Goal: Check status: Check status

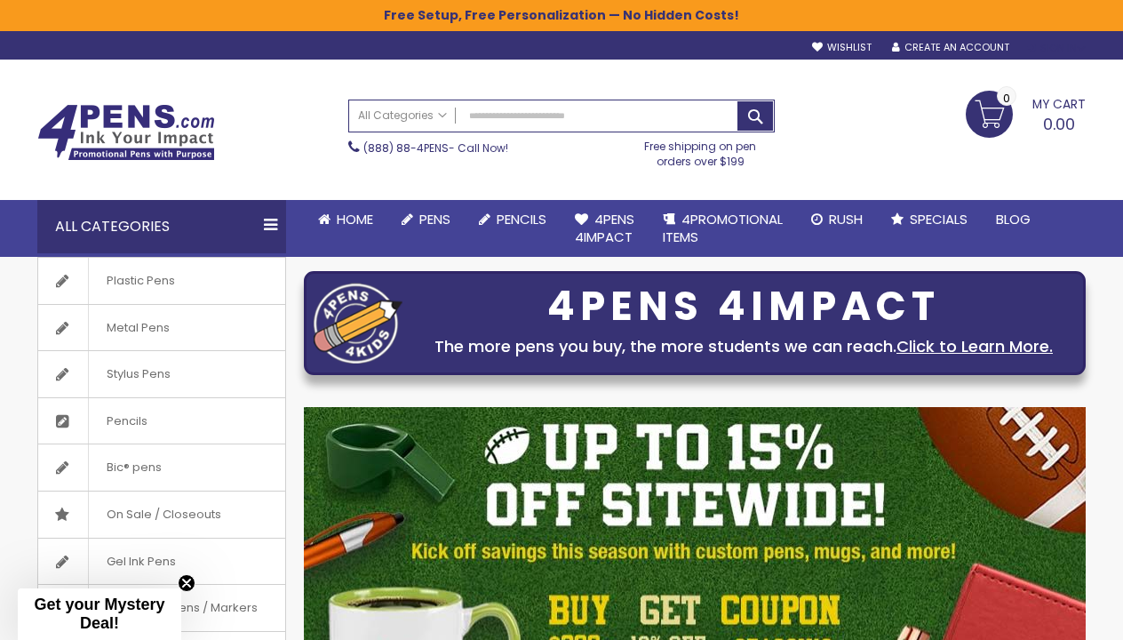
click at [1055, 46] on div "Sign In" at bounding box center [1056, 48] width 59 height 13
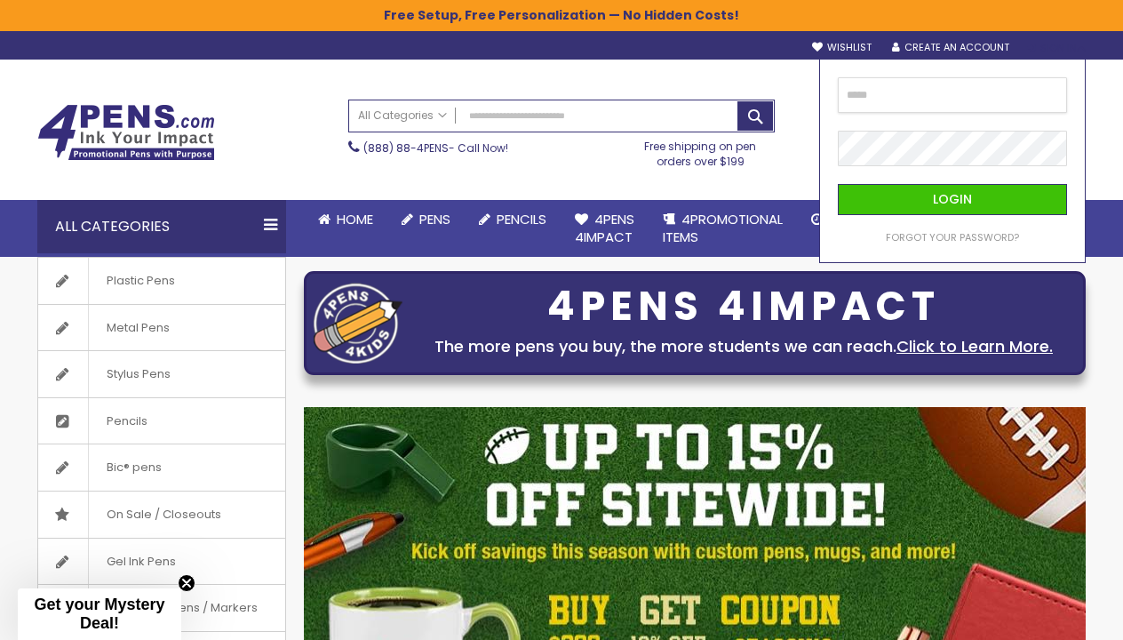
type input "**********"
click at [952, 199] on button "Login" at bounding box center [952, 199] width 229 height 31
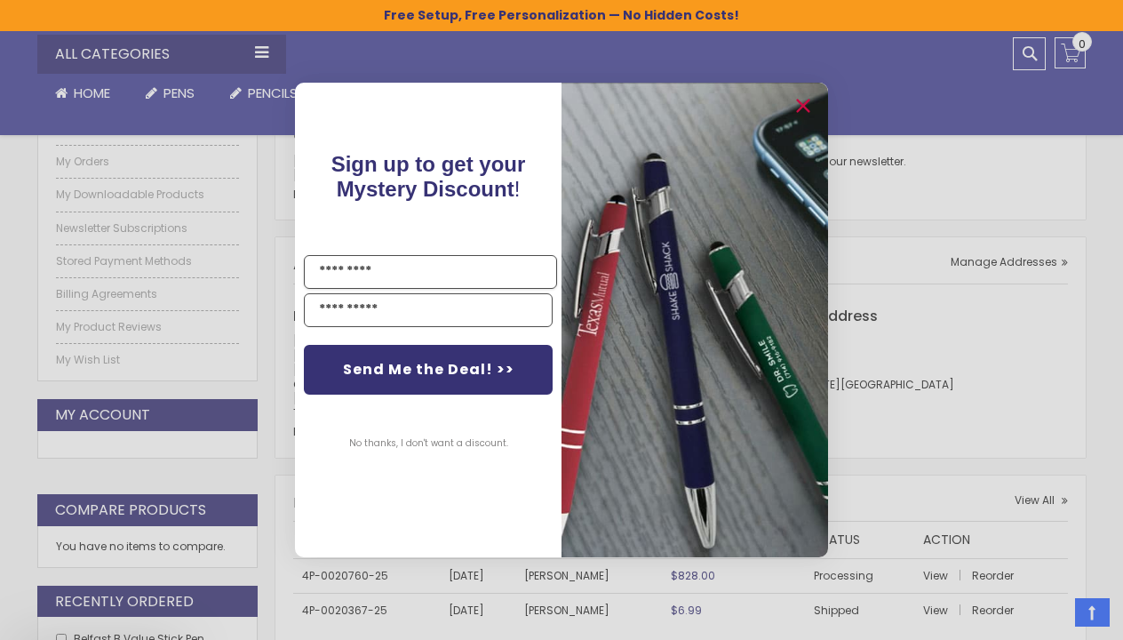
scroll to position [303, 0]
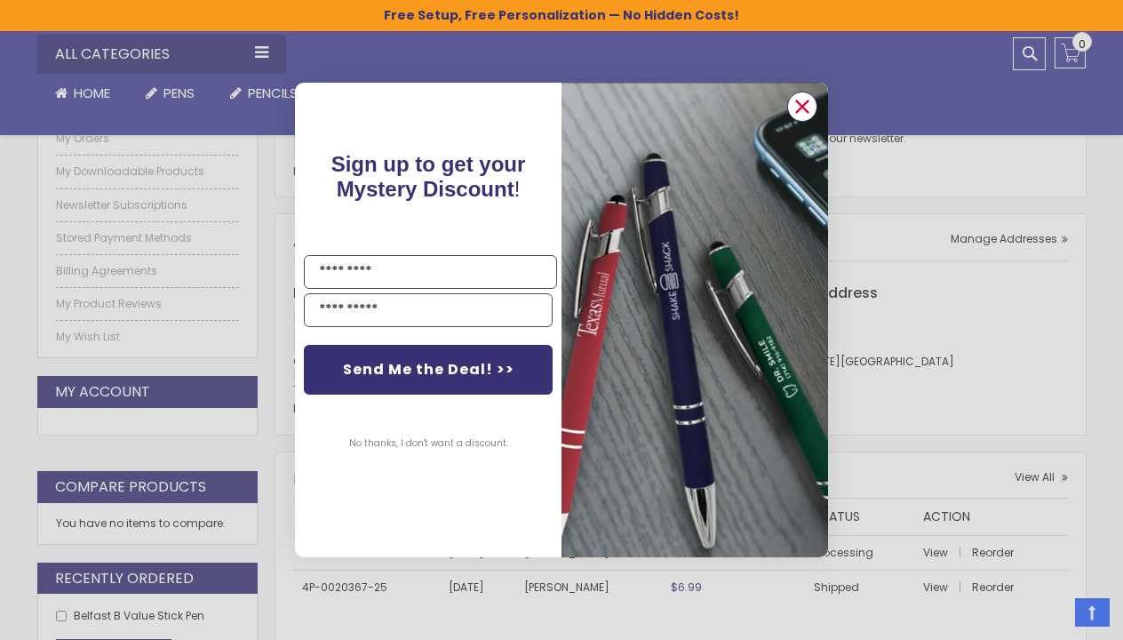
click at [806, 110] on icon "Close dialog" at bounding box center [803, 107] width 12 height 12
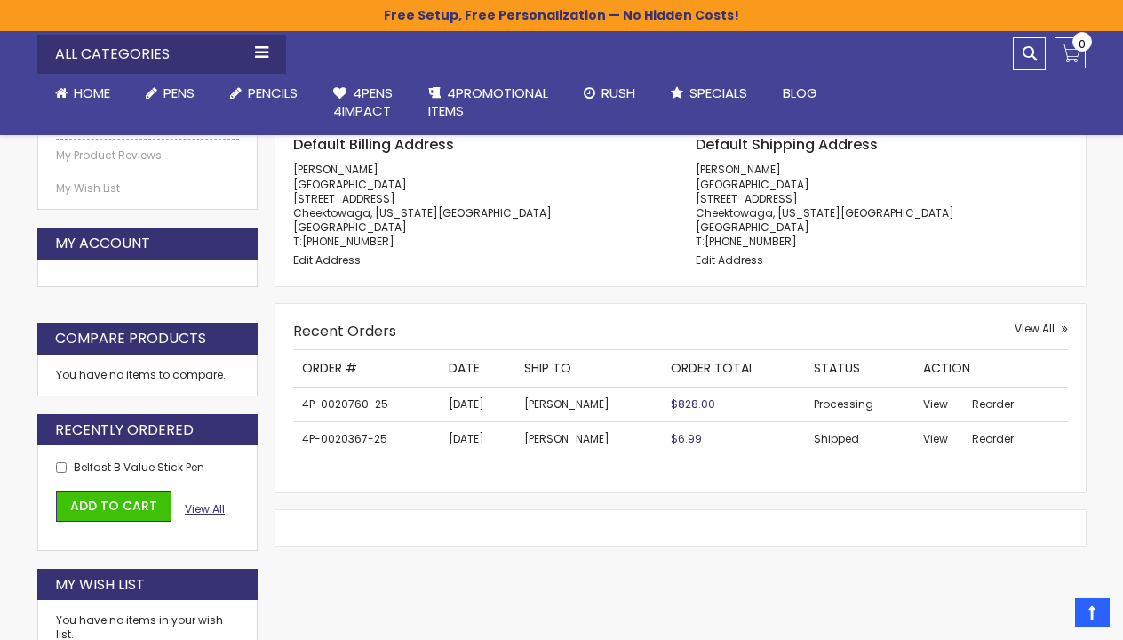
scroll to position [452, 0]
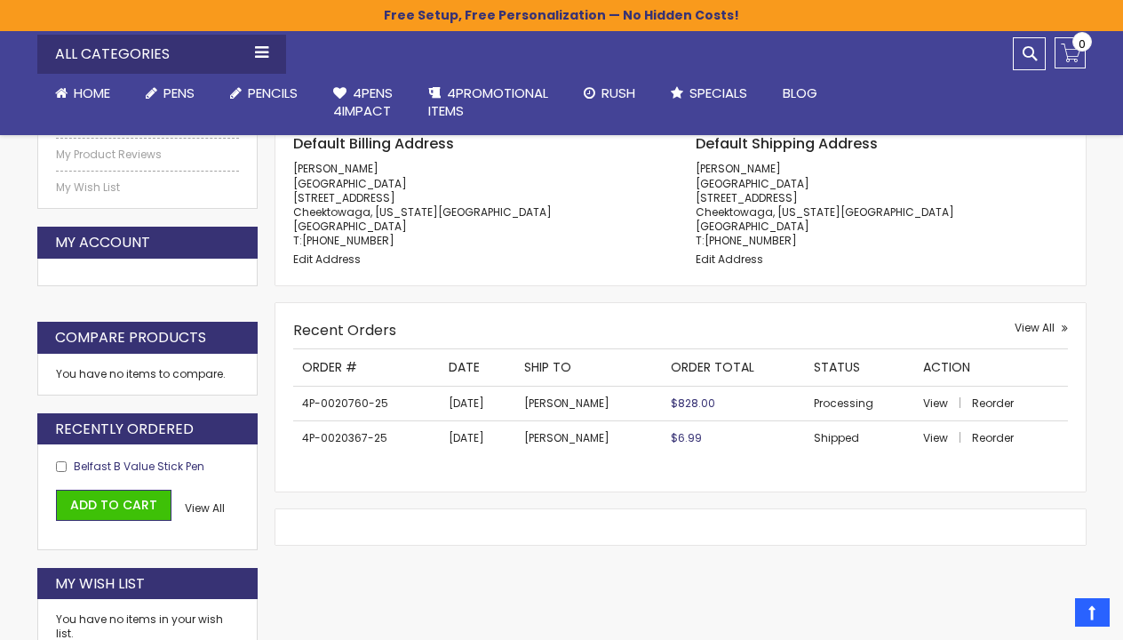
click at [178, 463] on span "Belfast B Value Stick Pen" at bounding box center [139, 466] width 131 height 15
click at [213, 507] on span "View All" at bounding box center [205, 507] width 40 height 15
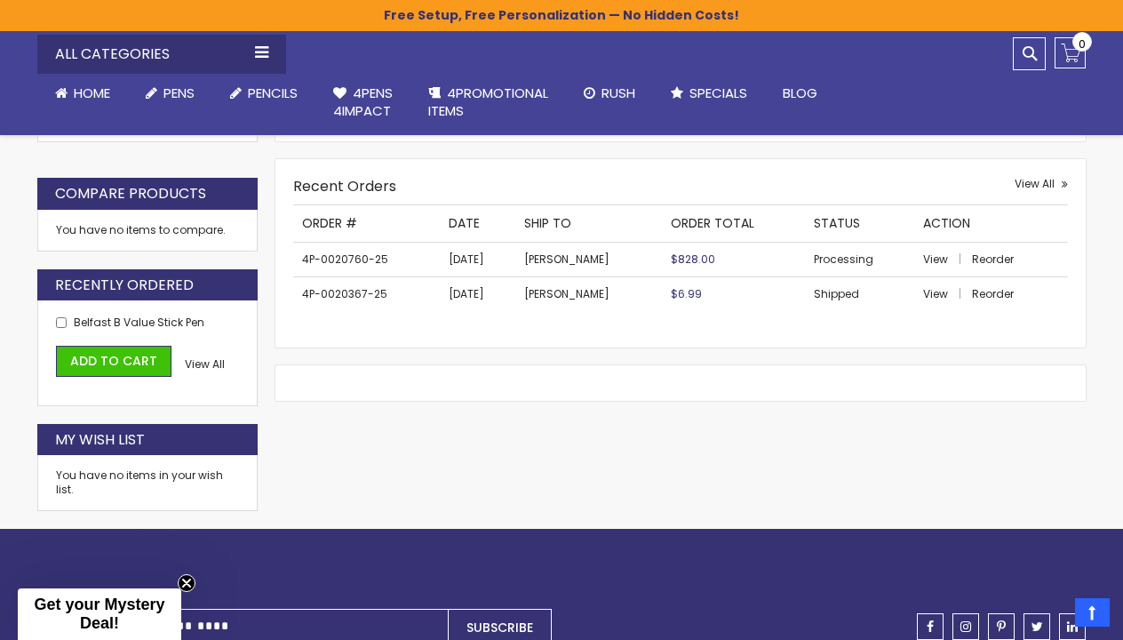
scroll to position [592, 0]
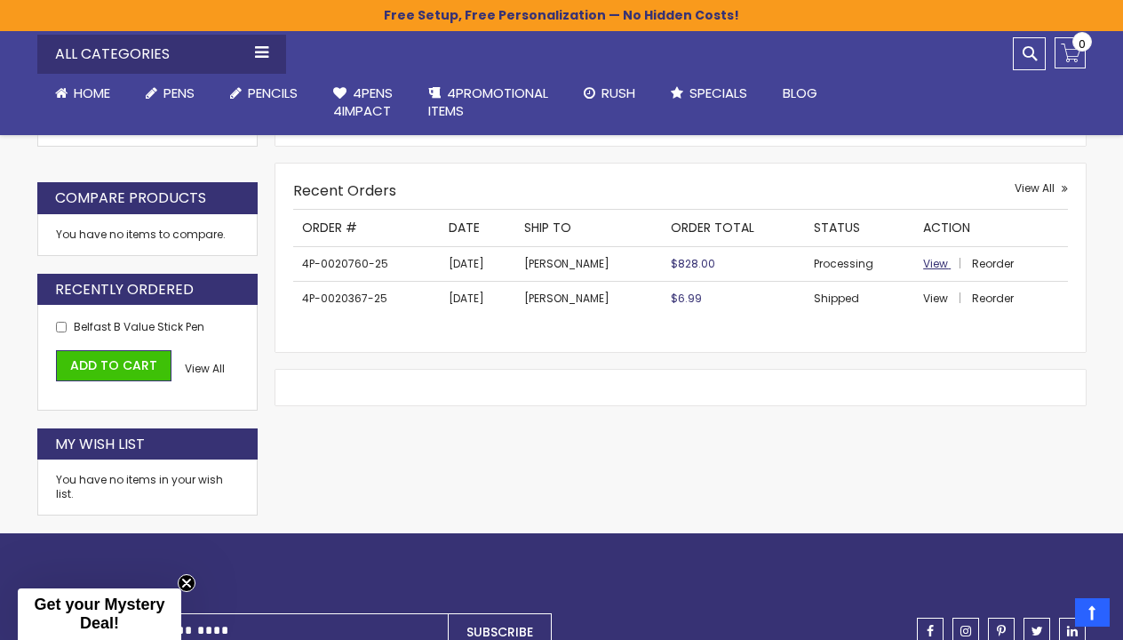
click at [934, 260] on span "View" at bounding box center [935, 263] width 25 height 15
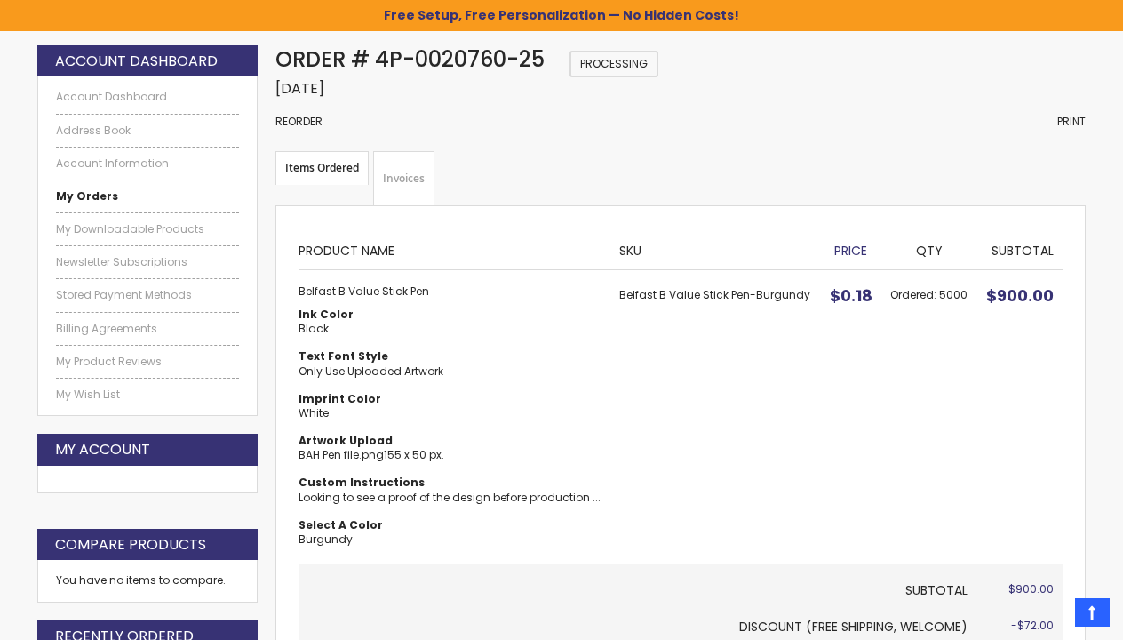
scroll to position [243, 0]
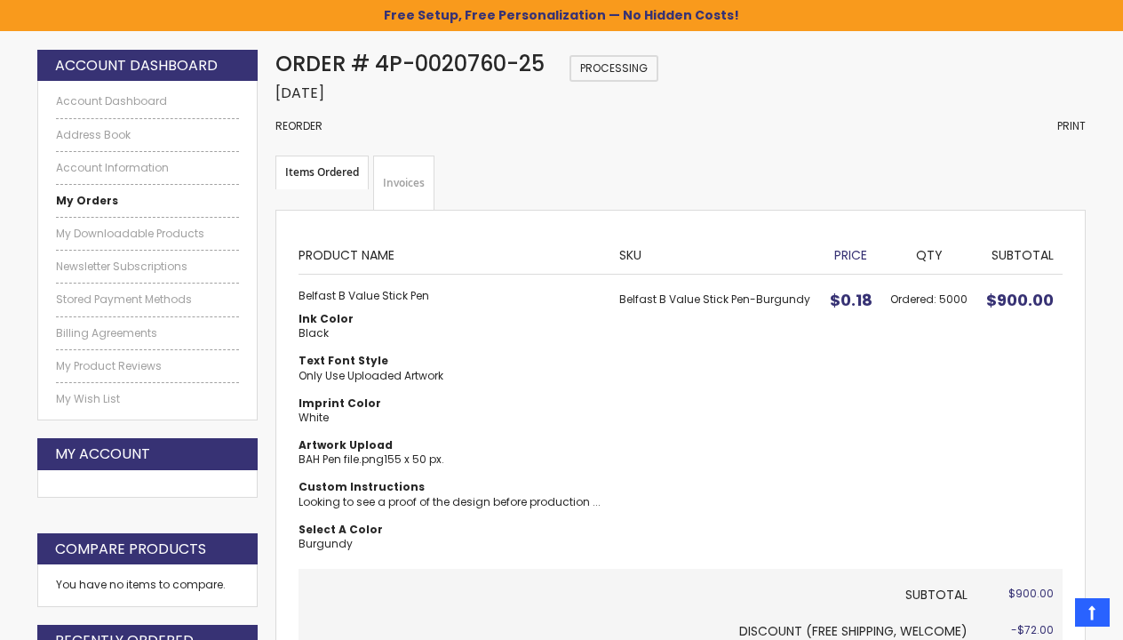
click at [346, 172] on strong "Items Ordered" at bounding box center [322, 173] width 93 height 34
click at [317, 169] on strong "Items Ordered" at bounding box center [322, 173] width 93 height 34
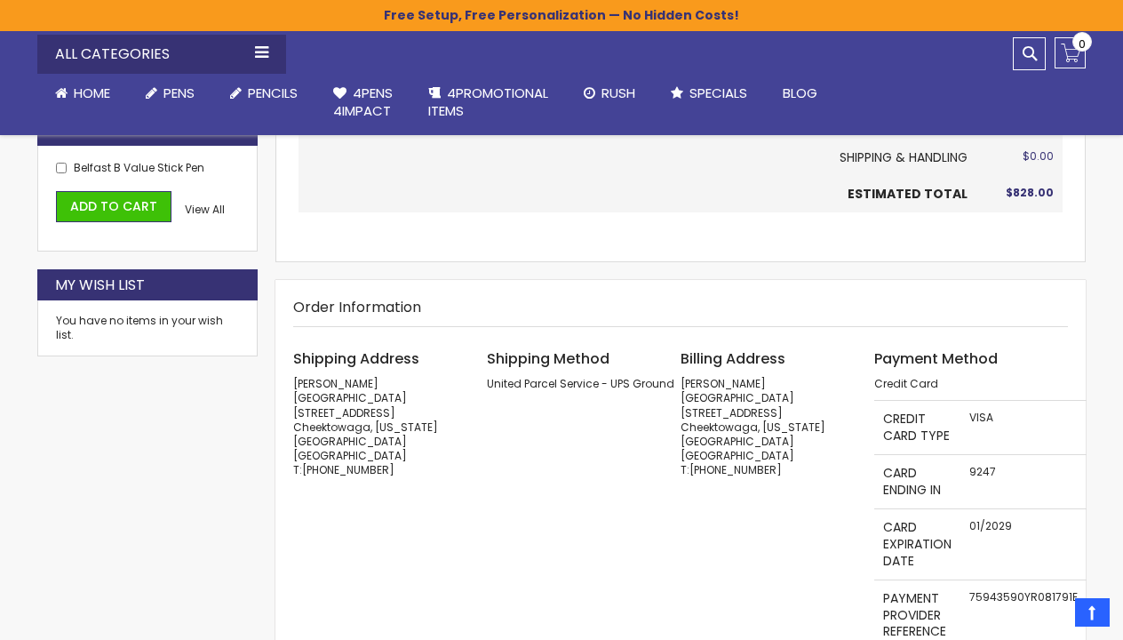
scroll to position [778, 0]
